Goal: Task Accomplishment & Management: Complete application form

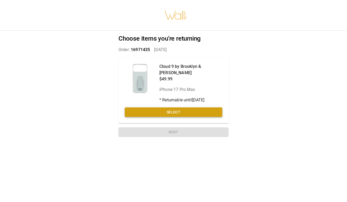
click at [173, 108] on button "Select" at bounding box center [174, 113] width 98 height 10
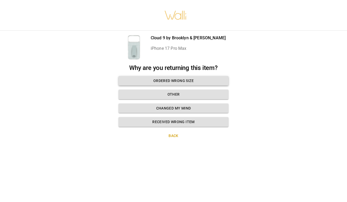
click at [174, 81] on button "Ordered wrong size" at bounding box center [174, 81] width 110 height 10
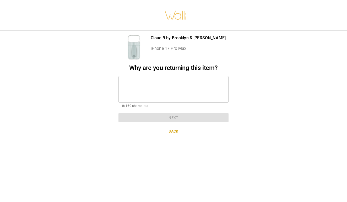
click at [147, 85] on textarea at bounding box center [173, 89] width 103 height 18
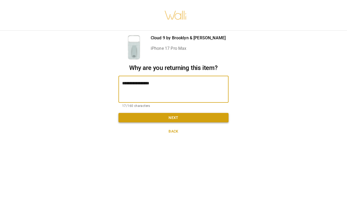
type textarea "**********"
click at [167, 116] on button "Next" at bounding box center [174, 118] width 110 height 10
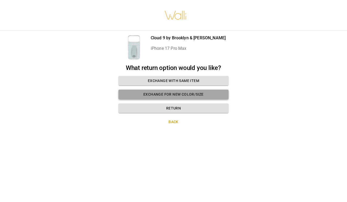
click at [194, 94] on button "Exchange for new color/size" at bounding box center [174, 95] width 110 height 10
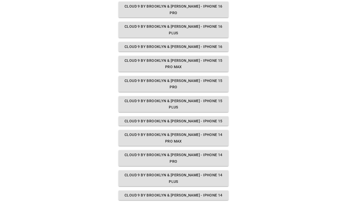
scroll to position [145, 0]
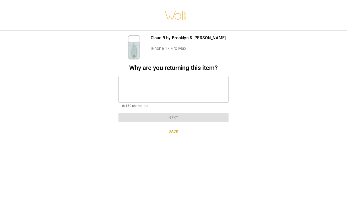
scroll to position [0, 0]
click at [173, 91] on textarea at bounding box center [173, 89] width 103 height 18
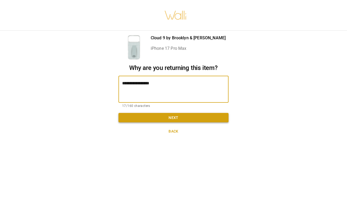
type textarea "**********"
click at [175, 116] on button "Next" at bounding box center [174, 118] width 110 height 10
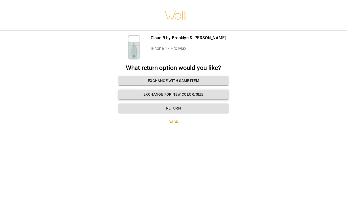
click at [176, 95] on button "Exchange for new color/size" at bounding box center [174, 95] width 110 height 10
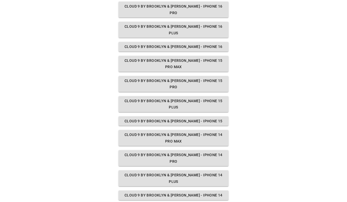
scroll to position [145, 0]
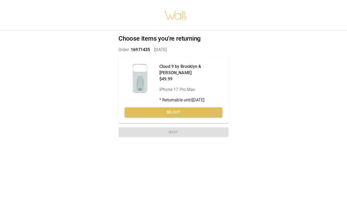
click at [180, 108] on button "Select" at bounding box center [174, 113] width 98 height 10
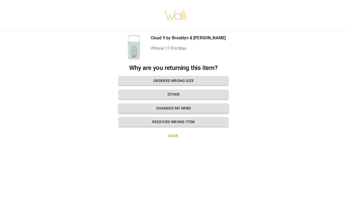
click at [175, 110] on button "Changed my mind" at bounding box center [174, 109] width 110 height 10
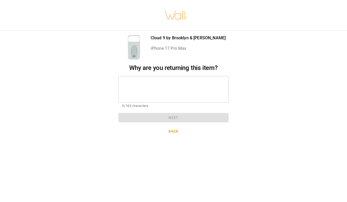
click at [159, 83] on textarea at bounding box center [173, 89] width 103 height 18
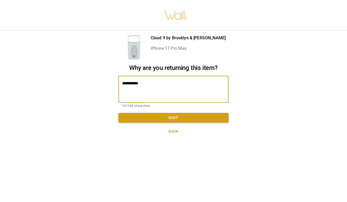
type textarea "**********"
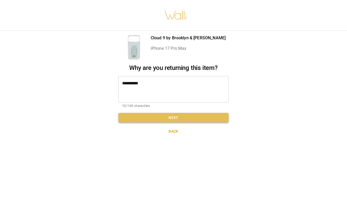
click at [169, 118] on button "Next" at bounding box center [174, 118] width 110 height 10
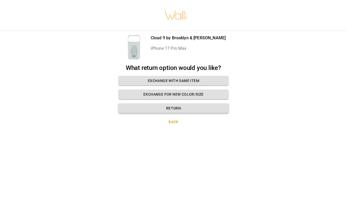
click at [176, 107] on button "Return" at bounding box center [174, 109] width 110 height 10
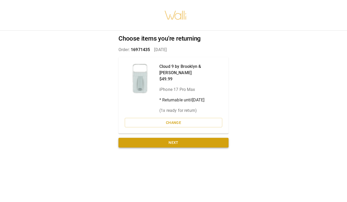
click at [179, 138] on button "Next" at bounding box center [174, 143] width 110 height 10
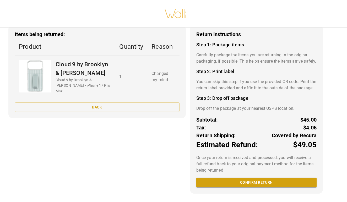
scroll to position [34, 0]
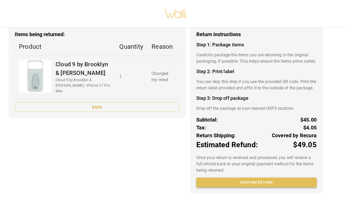
click at [251, 182] on button "Confirm return" at bounding box center [257, 183] width 120 height 10
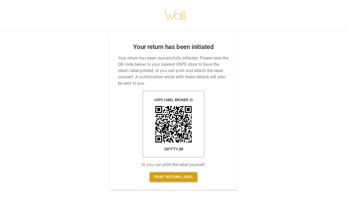
scroll to position [0, 0]
click at [171, 178] on link "Print return label" at bounding box center [174, 177] width 48 height 10
